Goal: Task Accomplishment & Management: Manage account settings

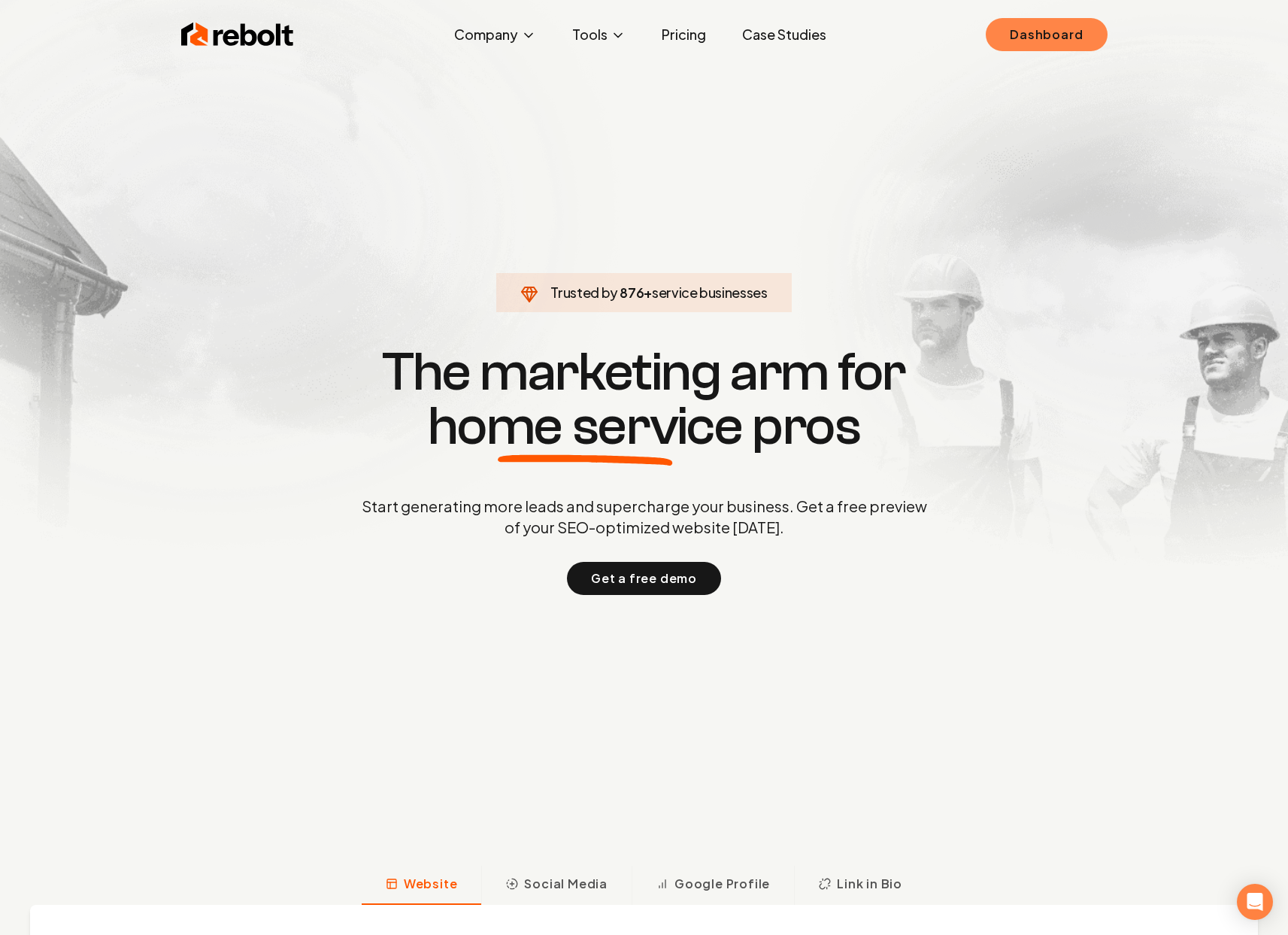
click at [1062, 20] on link "Dashboard" at bounding box center [1046, 35] width 121 height 33
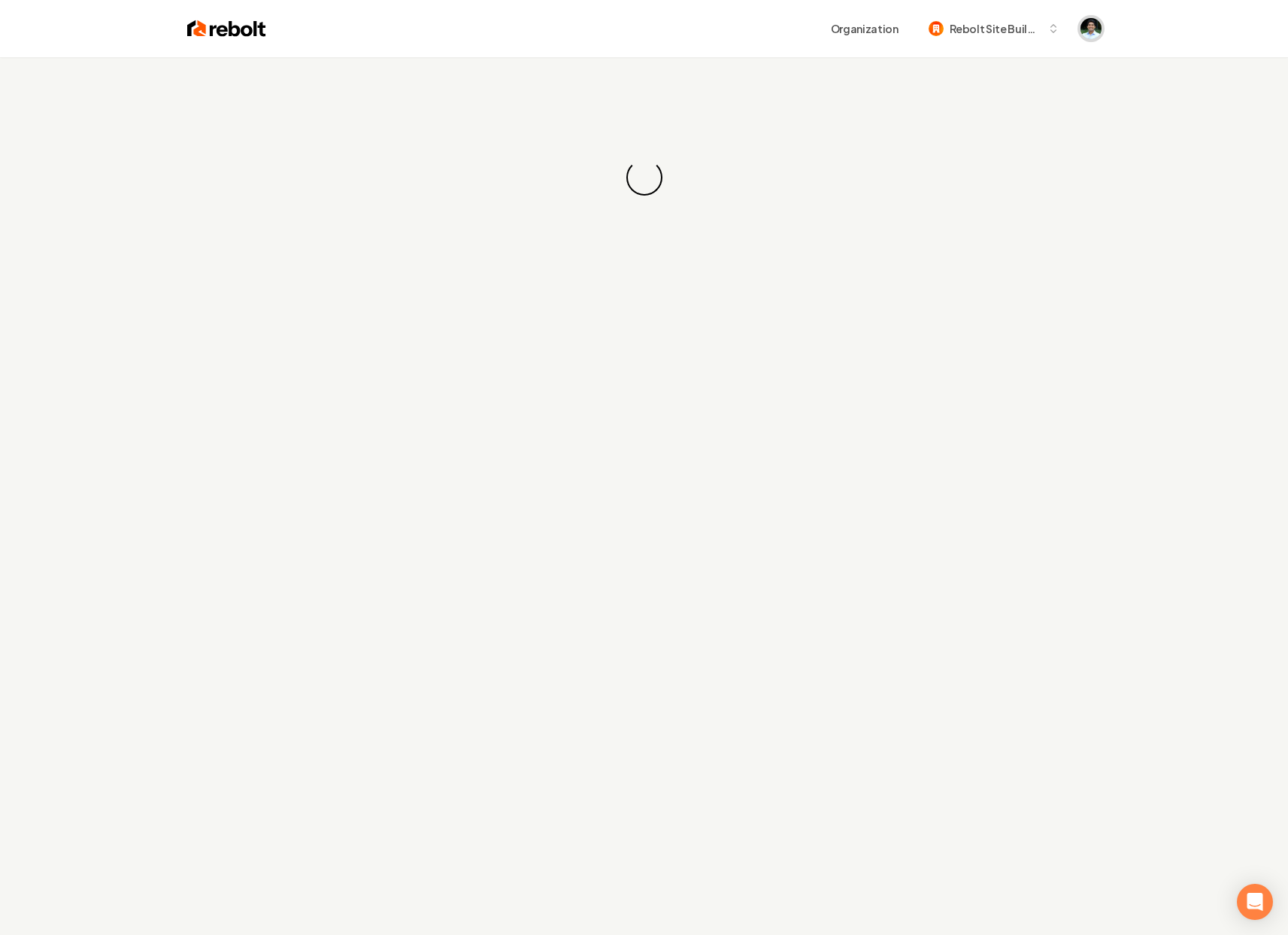
click at [1088, 25] on img "Open user button" at bounding box center [1091, 29] width 21 height 21
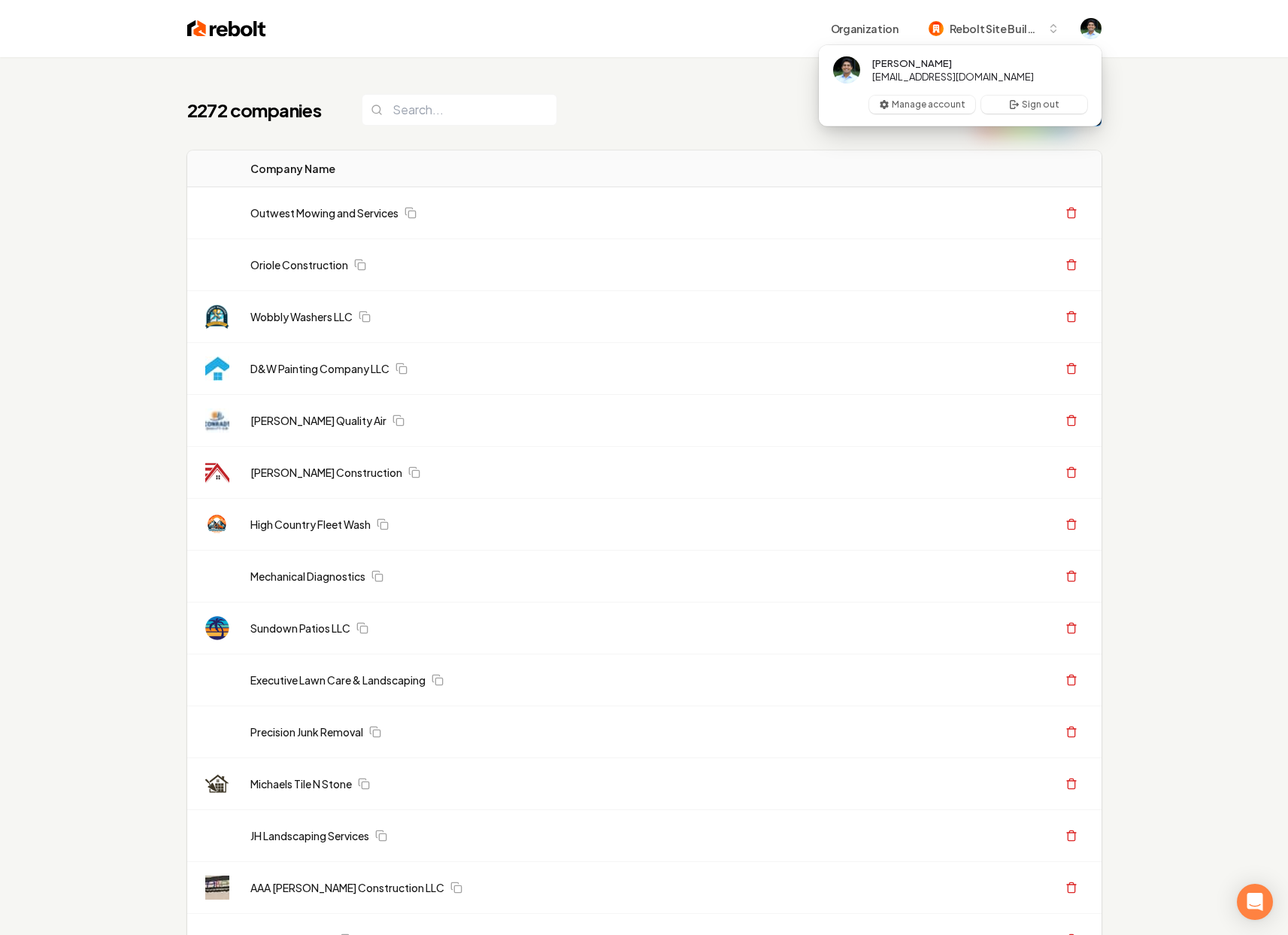
click at [1101, 32] on div "Organization Rebolt Site Builder" at bounding box center [645, 28] width 963 height 57
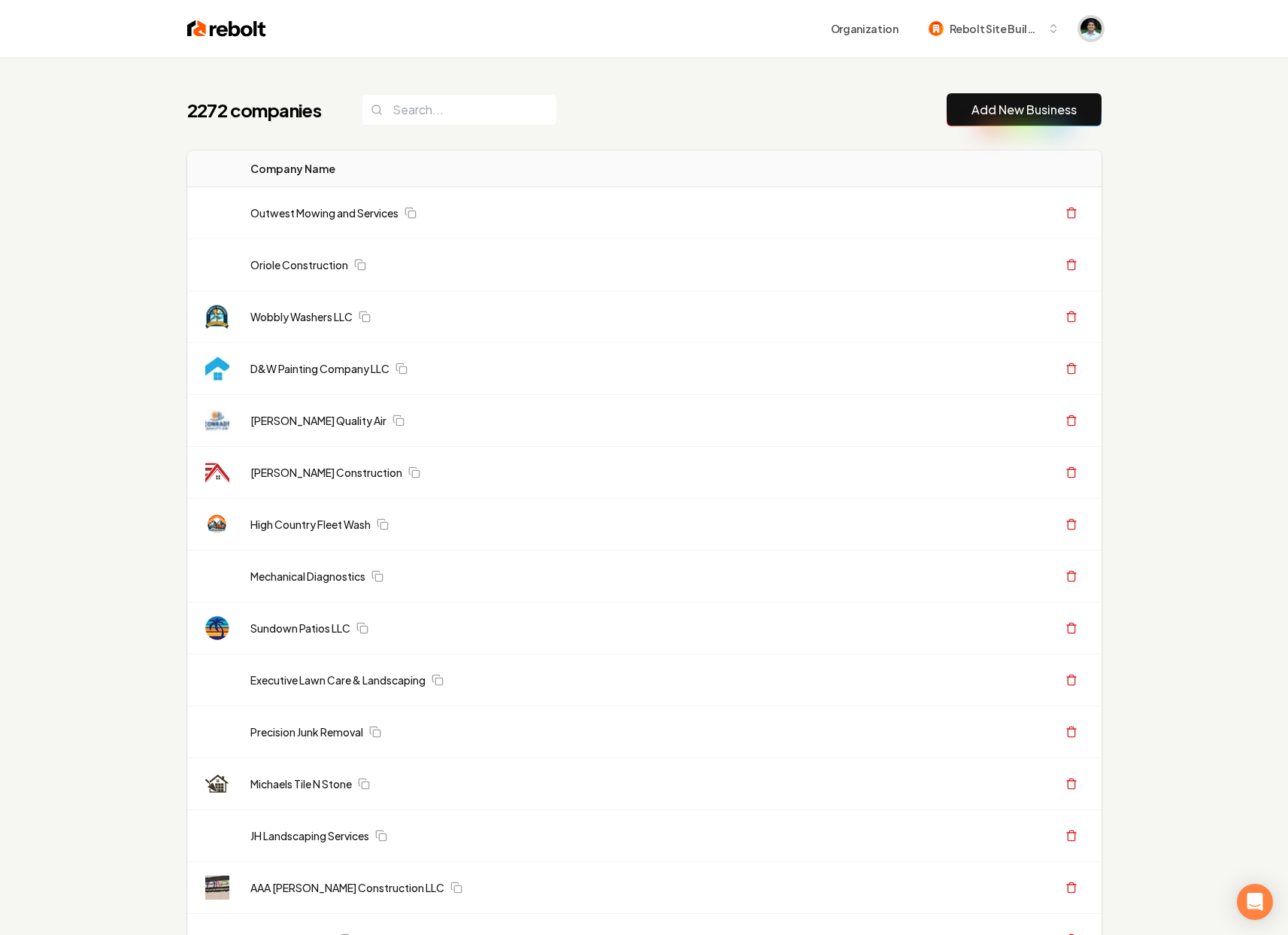
click at [1091, 35] on img "Open user button" at bounding box center [1091, 29] width 21 height 21
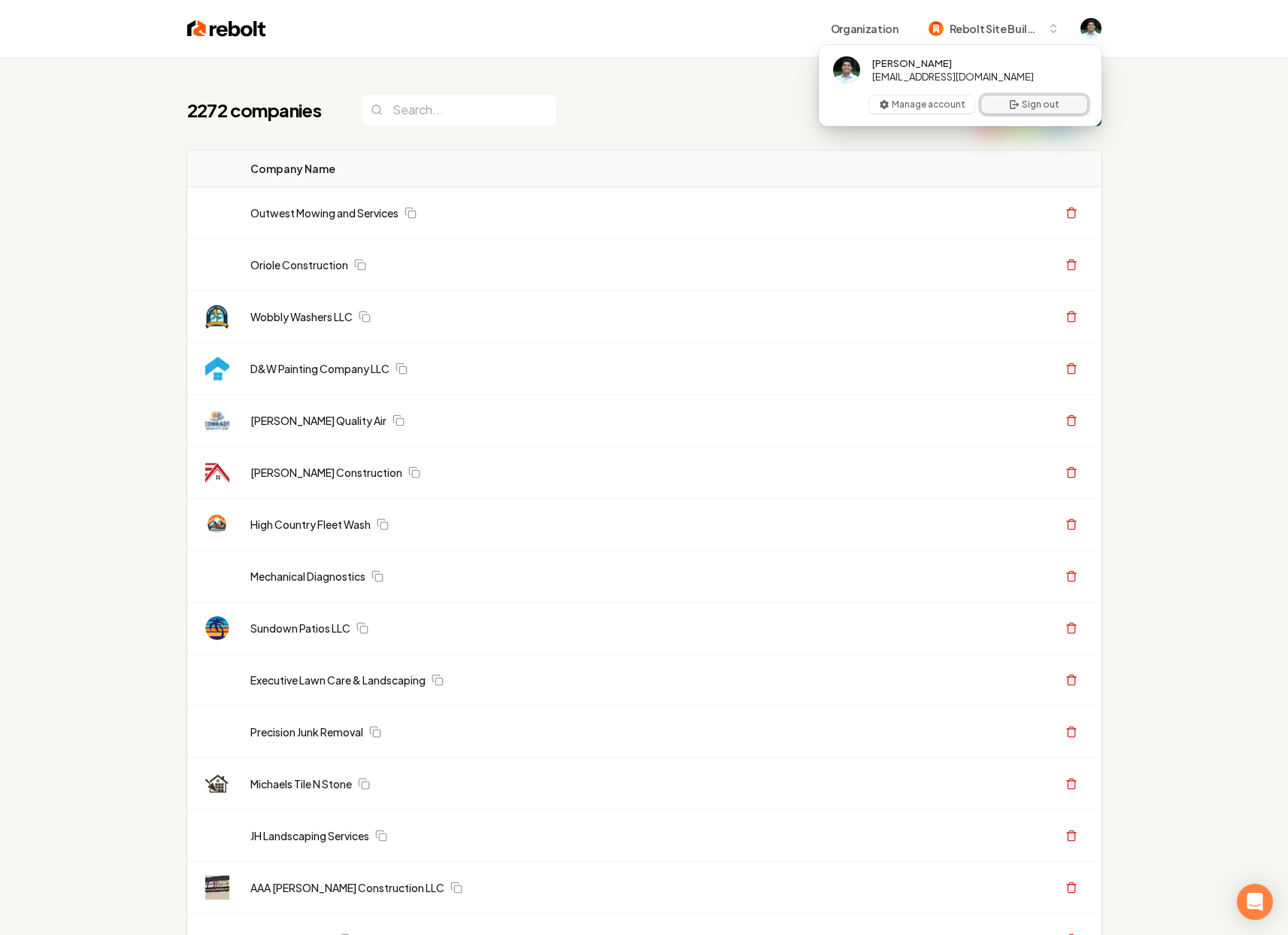
click at [1028, 107] on button "Sign out" at bounding box center [1033, 105] width 106 height 18
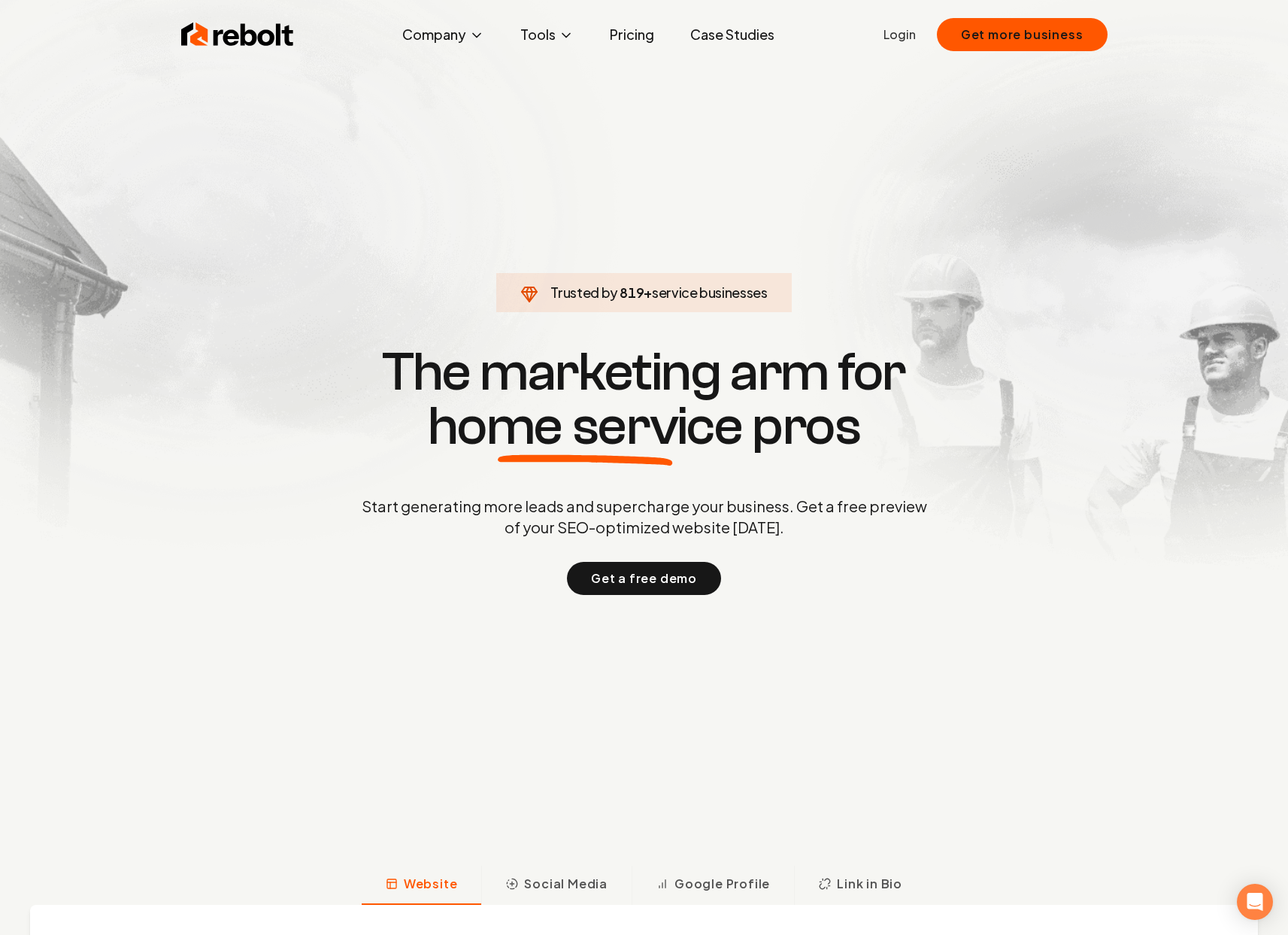
click at [913, 36] on link "Login" at bounding box center [899, 34] width 32 height 18
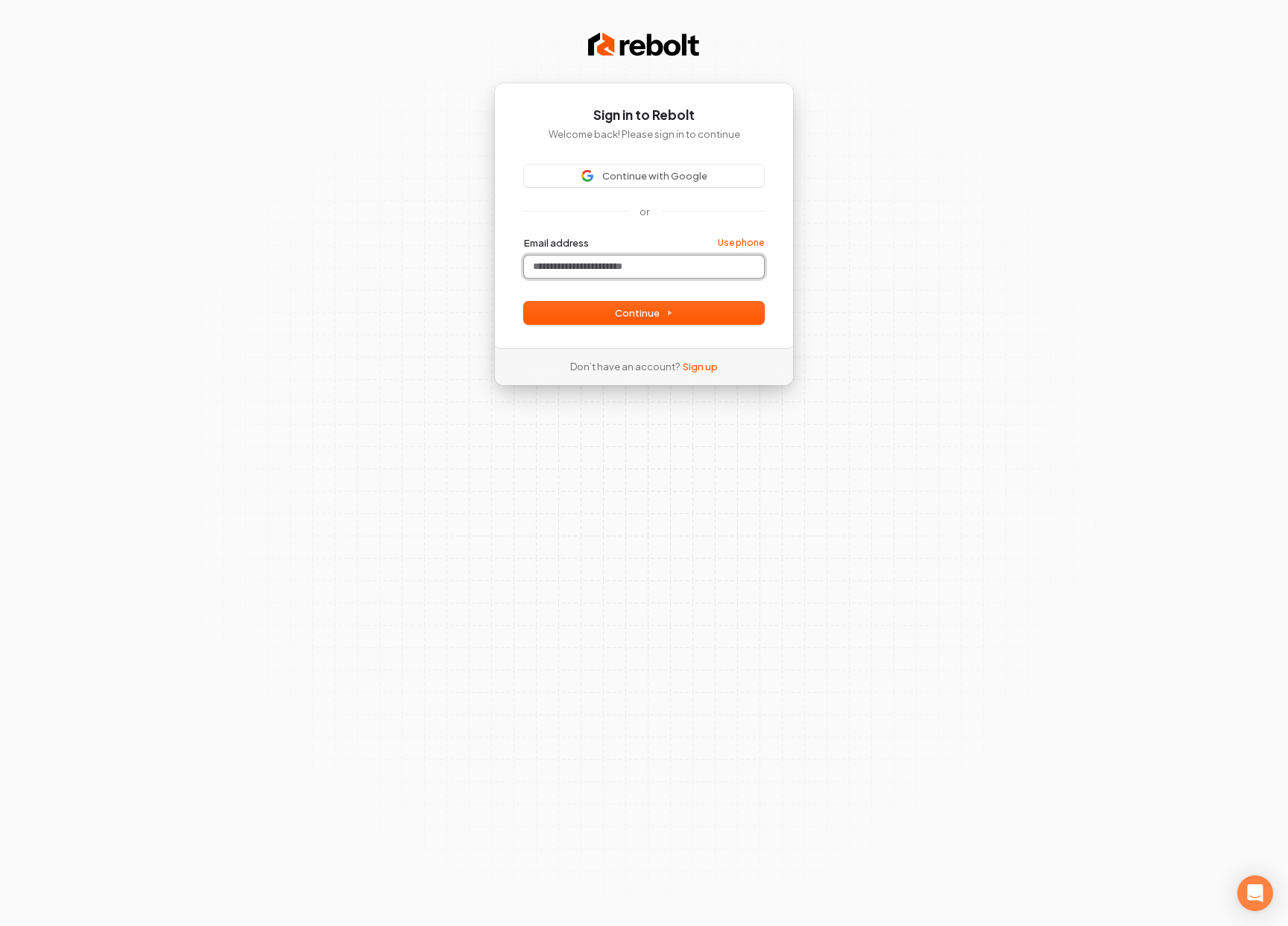
click at [646, 268] on input "Email address" at bounding box center [644, 266] width 240 height 22
click at [629, 273] on input "Email address" at bounding box center [644, 266] width 240 height 22
click at [524, 236] on button "submit" at bounding box center [524, 236] width 0 height 0
type input "**********"
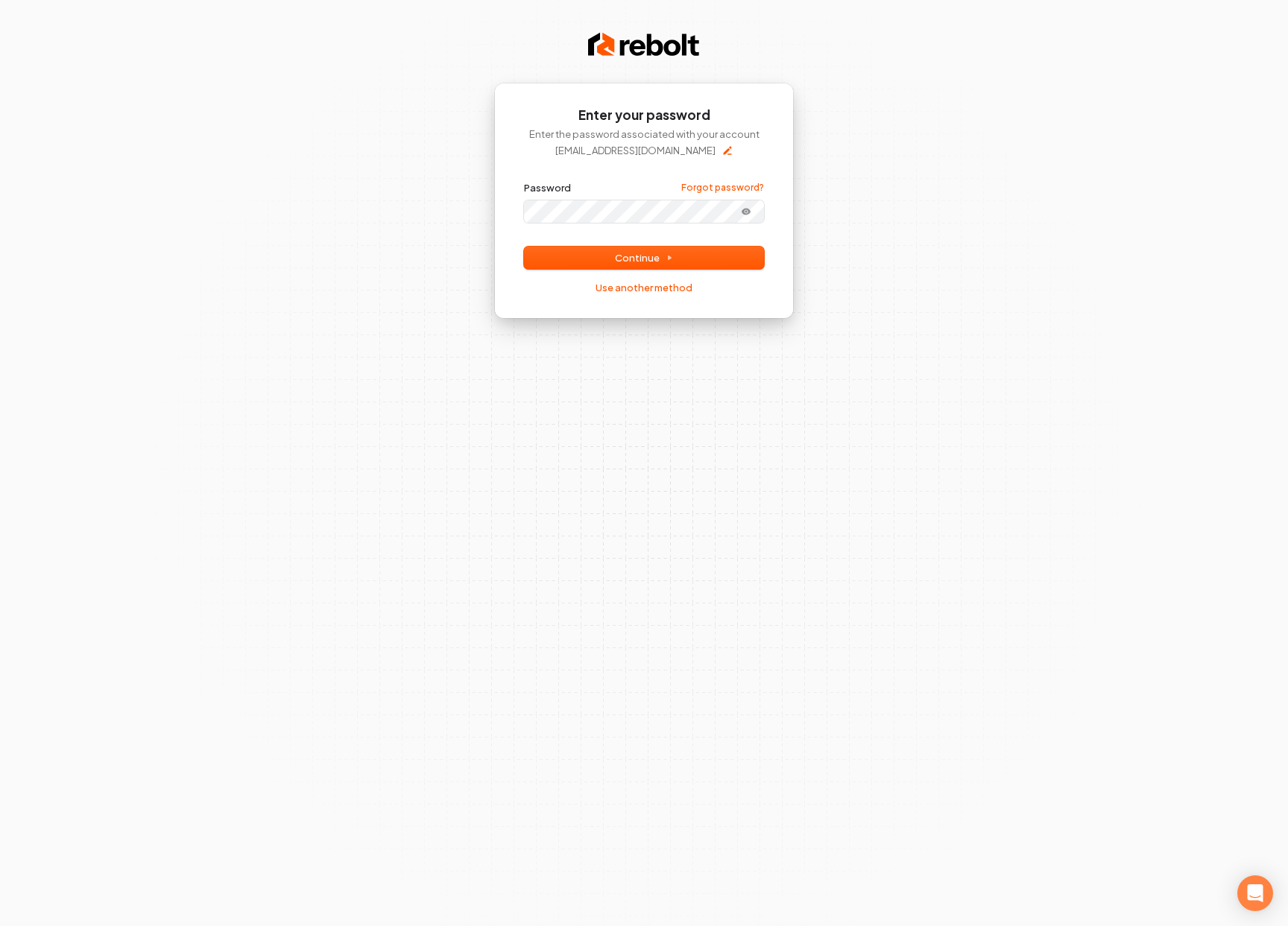
click at [524, 181] on button "submit" at bounding box center [524, 181] width 0 height 0
